Goal: Check status

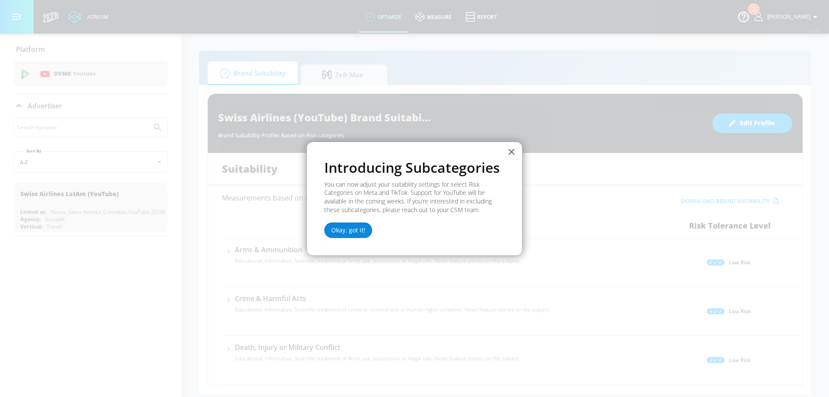
click at [362, 231] on button "Okay, got it!" at bounding box center [348, 230] width 48 height 16
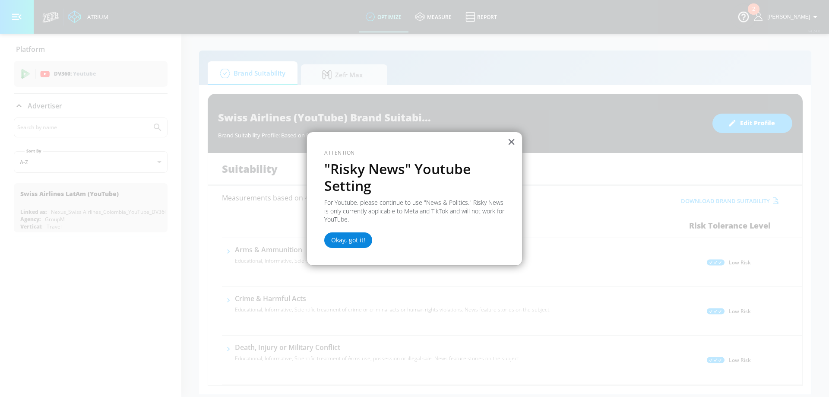
click at [347, 241] on button "Okay, got it!" at bounding box center [348, 240] width 48 height 16
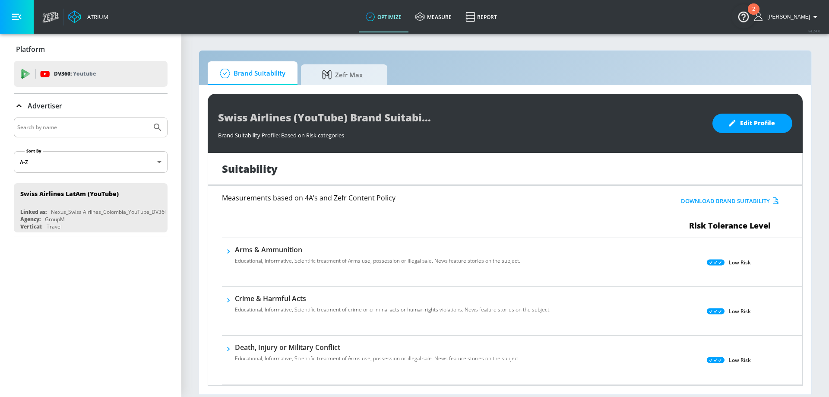
click at [811, 16] on icon "button" at bounding box center [815, 17] width 10 height 10
click at [743, 19] on img "Open Resource Center, 2 new notifications" at bounding box center [743, 16] width 24 height 24
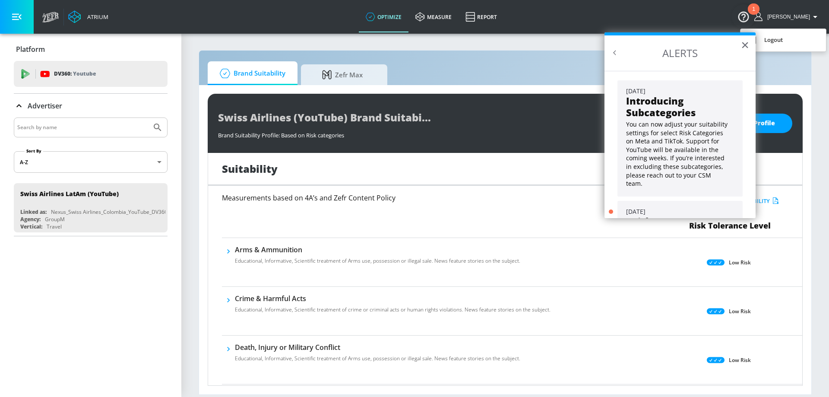
scroll to position [78, 0]
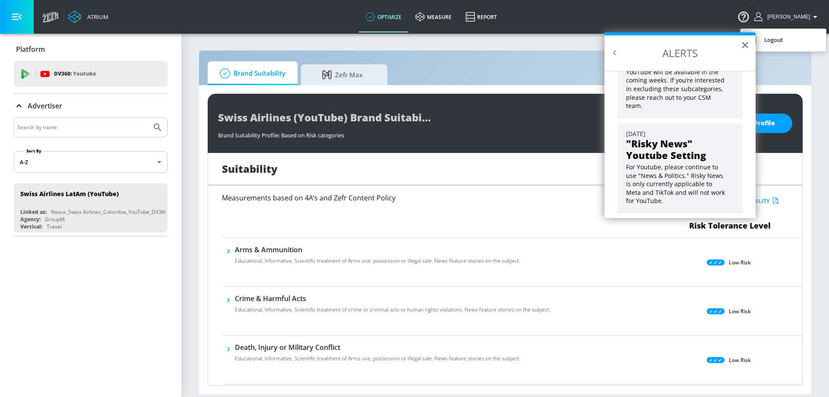
click at [16, 22] on div at bounding box center [414, 198] width 829 height 397
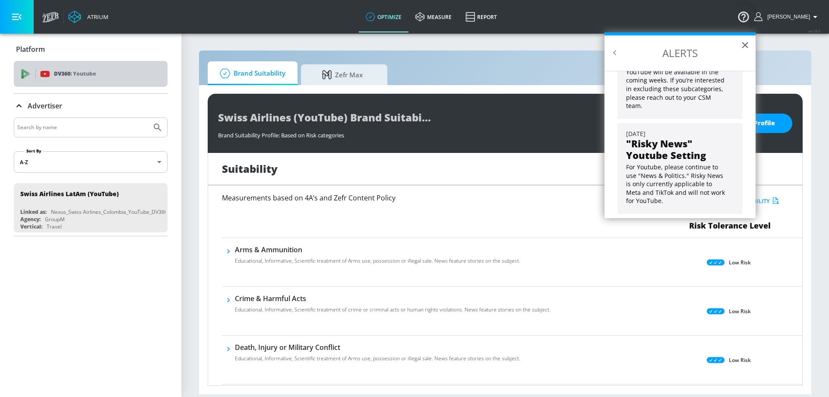
click at [53, 75] on div "DV360: Youtube" at bounding box center [100, 73] width 120 height 9
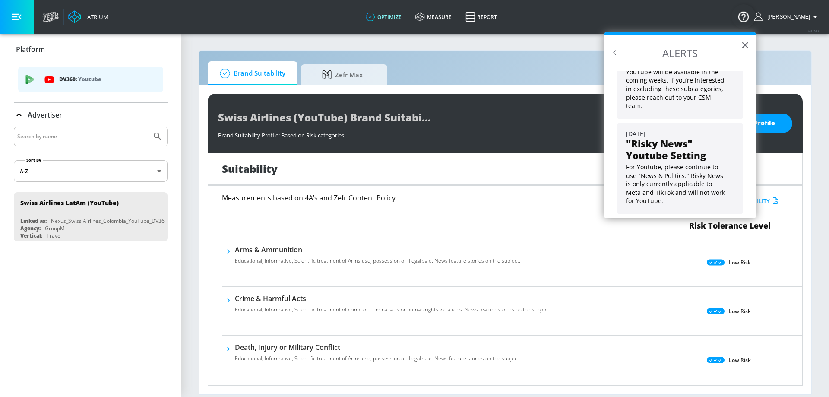
click at [180, 199] on div "Platform DV360: Youtube Advertiser Sort By A-Z asc ​ Swiss Airlines LatAm (YouT…" at bounding box center [90, 141] width 181 height 215
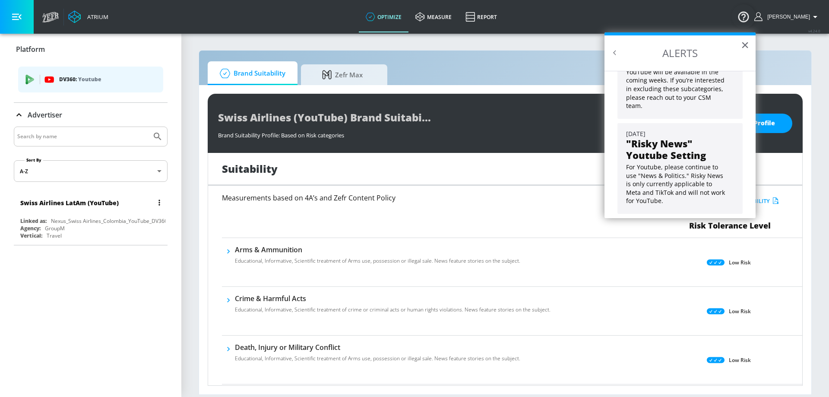
click at [134, 224] on div "Nexus_Swiss Airlines_Colombia_YouTube_DV360" at bounding box center [109, 220] width 117 height 7
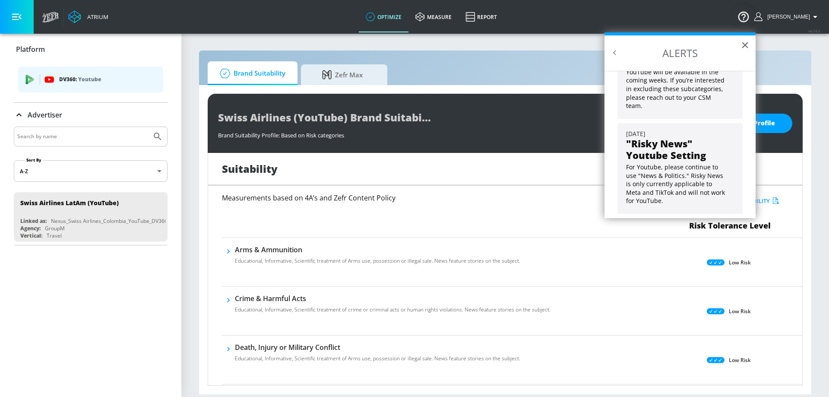
click at [526, 21] on div "Atrium optimize measure Report optimize measure Report v 4.24.0 [PERSON_NAME]" at bounding box center [433, 17] width 791 height 34
click at [740, 53] on h2 "ALERTS" at bounding box center [679, 52] width 151 height 35
click at [744, 47] on button "×" at bounding box center [745, 45] width 8 height 14
